Goal: Information Seeking & Learning: Understand process/instructions

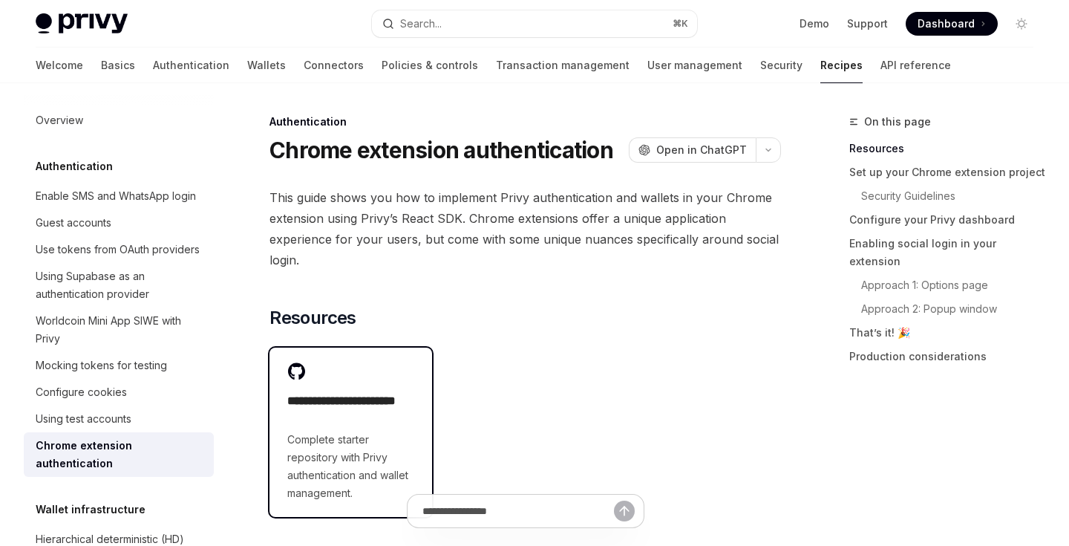
click at [310, 392] on h2 "**********" at bounding box center [350, 410] width 127 height 36
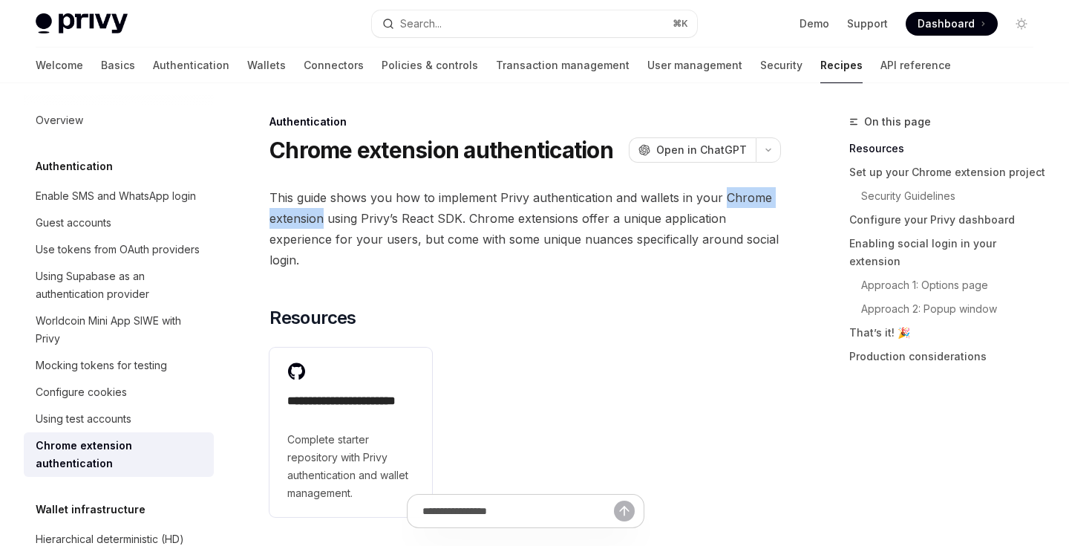
drag, startPoint x: 724, startPoint y: 197, endPoint x: 322, endPoint y: 220, distance: 402.2
click at [322, 220] on span "This guide shows you how to implement Privy authentication and wallets in your …" at bounding box center [524, 228] width 511 height 83
copy span "Chrome extension"
